Goal: Task Accomplishment & Management: Manage account settings

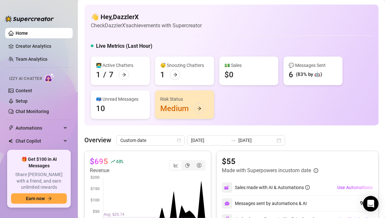
scroll to position [365, 0]
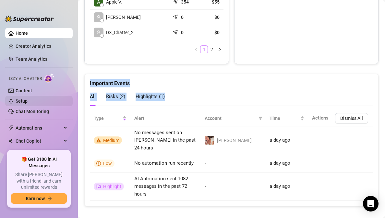
click at [28, 103] on link "Setup" at bounding box center [22, 100] width 12 height 5
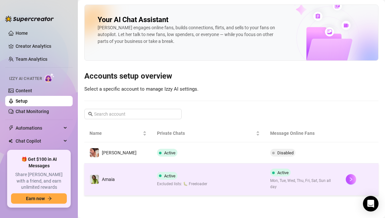
click at [159, 172] on div "Active Excluded lists: 🐛 Freeloader" at bounding box center [182, 179] width 50 height 15
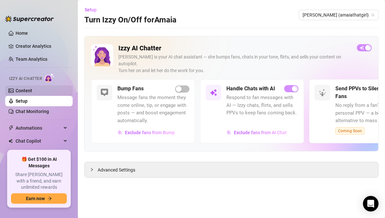
click at [32, 88] on link "Content" at bounding box center [24, 90] width 17 height 5
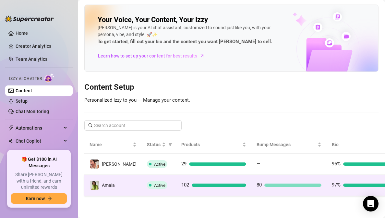
click at [142, 178] on td "Active" at bounding box center [159, 184] width 34 height 21
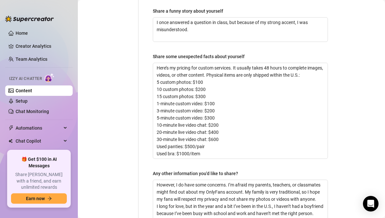
scroll to position [524, 0]
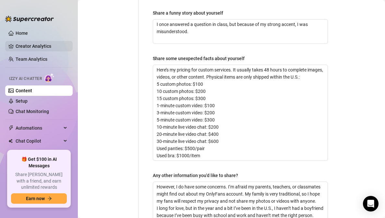
click at [30, 42] on link "Creator Analytics" at bounding box center [42, 46] width 52 height 10
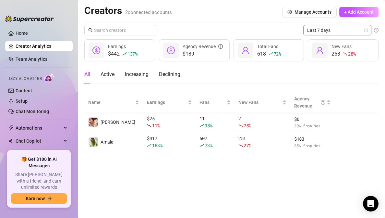
click at [333, 28] on span "Last 7 days" at bounding box center [337, 30] width 60 height 10
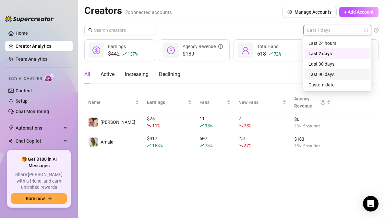
click at [324, 72] on div "Last 90 days" at bounding box center [337, 74] width 58 height 7
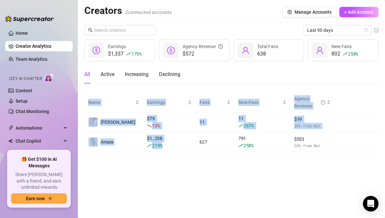
drag, startPoint x: 183, startPoint y: 145, endPoint x: 248, endPoint y: 179, distance: 73.7
click at [248, 179] on main "Creators 2 connected accounts Manage Accounts + Add Account Last 90 days $1,337…" at bounding box center [231, 109] width 307 height 218
click at [271, 175] on main "Creators 2 connected accounts Manage Accounts + Add Account Last 90 days $1,337…" at bounding box center [231, 109] width 307 height 218
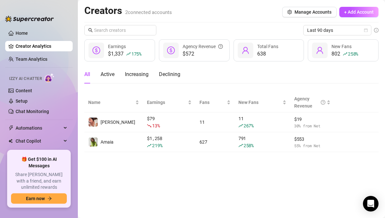
drag, startPoint x: 301, startPoint y: 79, endPoint x: 256, endPoint y: 174, distance: 105.4
click at [256, 174] on main "Creators 2 connected accounts Manage Accounts + Add Account Last 90 days $1,337…" at bounding box center [231, 109] width 307 height 218
click at [256, 172] on main "Creators 2 connected accounts Manage Accounts + Add Account Last 90 days $1,337…" at bounding box center [231, 109] width 307 height 218
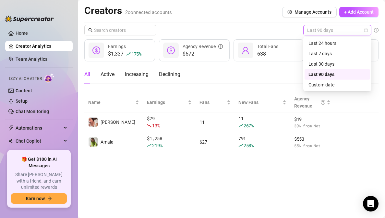
click at [324, 32] on span "Last 90 days" at bounding box center [337, 30] width 60 height 10
click at [318, 65] on div "Last 30 days" at bounding box center [337, 63] width 58 height 7
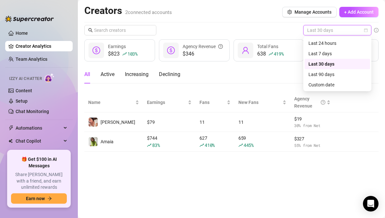
click at [329, 29] on span "Last 30 days" at bounding box center [337, 30] width 60 height 10
click at [320, 74] on div "Last 90 days" at bounding box center [337, 74] width 58 height 7
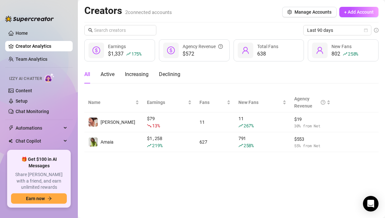
click at [240, 170] on main "Creators 2 connected accounts Manage Accounts + Add Account Last 90 days $1,337…" at bounding box center [231, 109] width 307 height 218
drag, startPoint x: 243, startPoint y: 165, endPoint x: 271, endPoint y: 80, distance: 89.8
click at [271, 80] on main "Creators 2 connected accounts Manage Accounts + Add Account Last 90 days $1,337…" at bounding box center [231, 109] width 307 height 218
click at [271, 80] on div "All Active Increasing Declining" at bounding box center [231, 74] width 294 height 18
drag, startPoint x: 272, startPoint y: 78, endPoint x: 237, endPoint y: 170, distance: 98.2
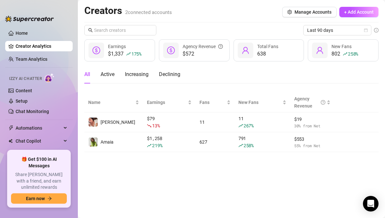
click at [237, 170] on main "Creators 2 connected accounts Manage Accounts + Add Account Last 90 days $1,337…" at bounding box center [231, 109] width 307 height 218
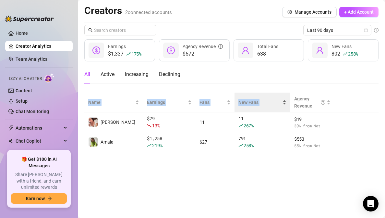
drag, startPoint x: 237, startPoint y: 169, endPoint x: 279, endPoint y: 95, distance: 85.7
click at [279, 95] on main "Creators 2 connected accounts Manage Accounts + Add Account Last 90 days $1,337…" at bounding box center [231, 109] width 307 height 218
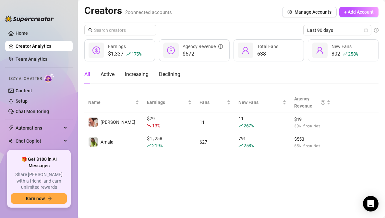
click at [286, 66] on div "All Active Increasing Declining" at bounding box center [231, 74] width 294 height 18
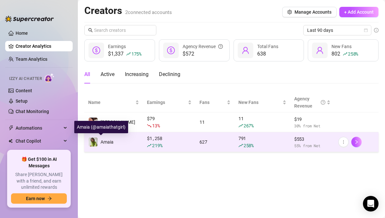
click at [92, 138] on img at bounding box center [93, 141] width 9 height 9
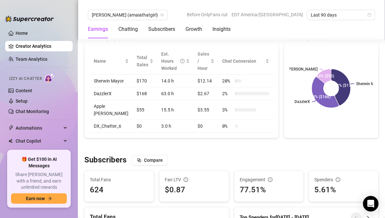
scroll to position [261, 0]
